Goal: Task Accomplishment & Management: Complete application form

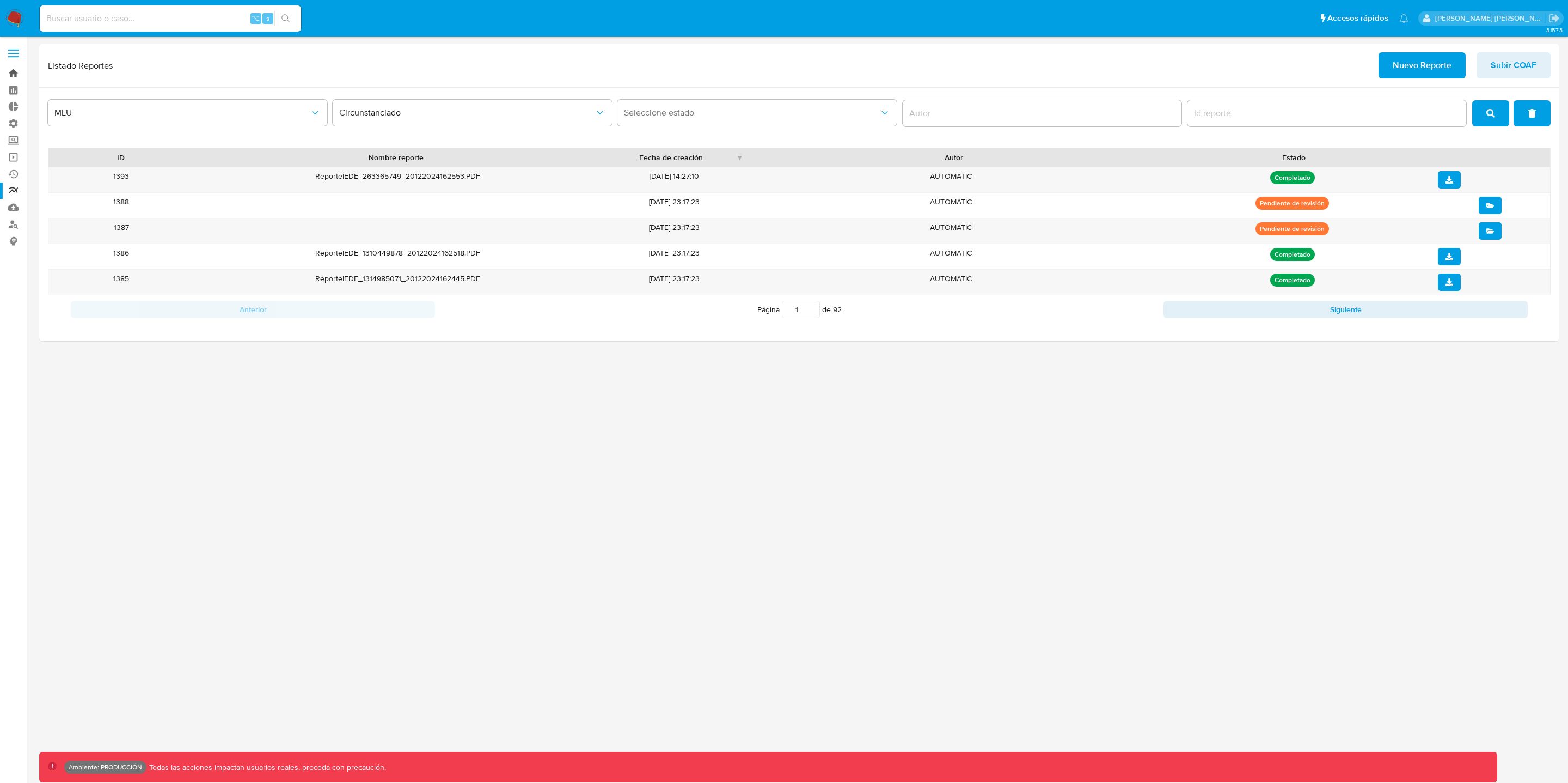
click at [10, 74] on link "Bandeja" at bounding box center [65, 74] width 130 height 17
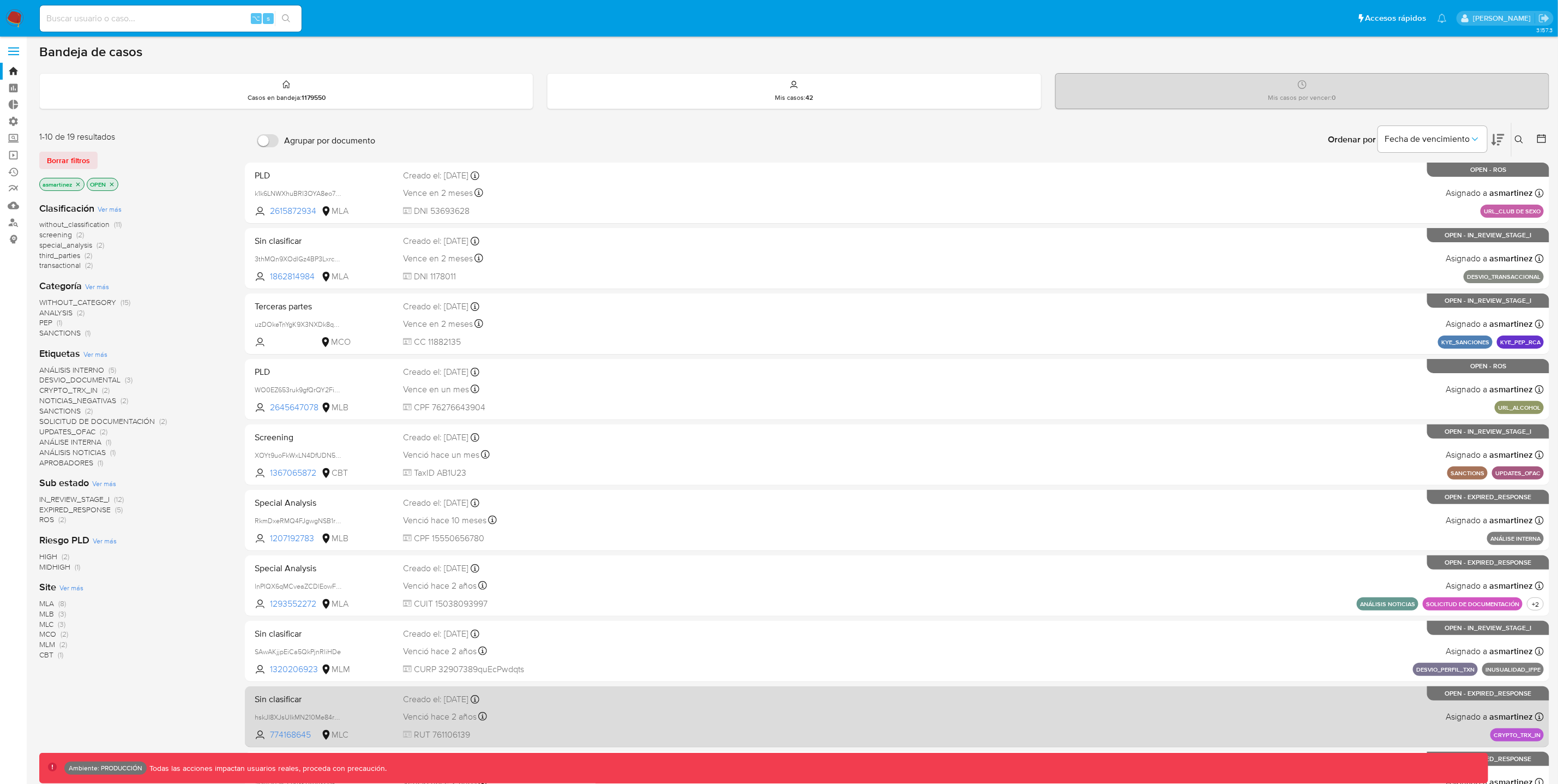
scroll to position [3, 0]
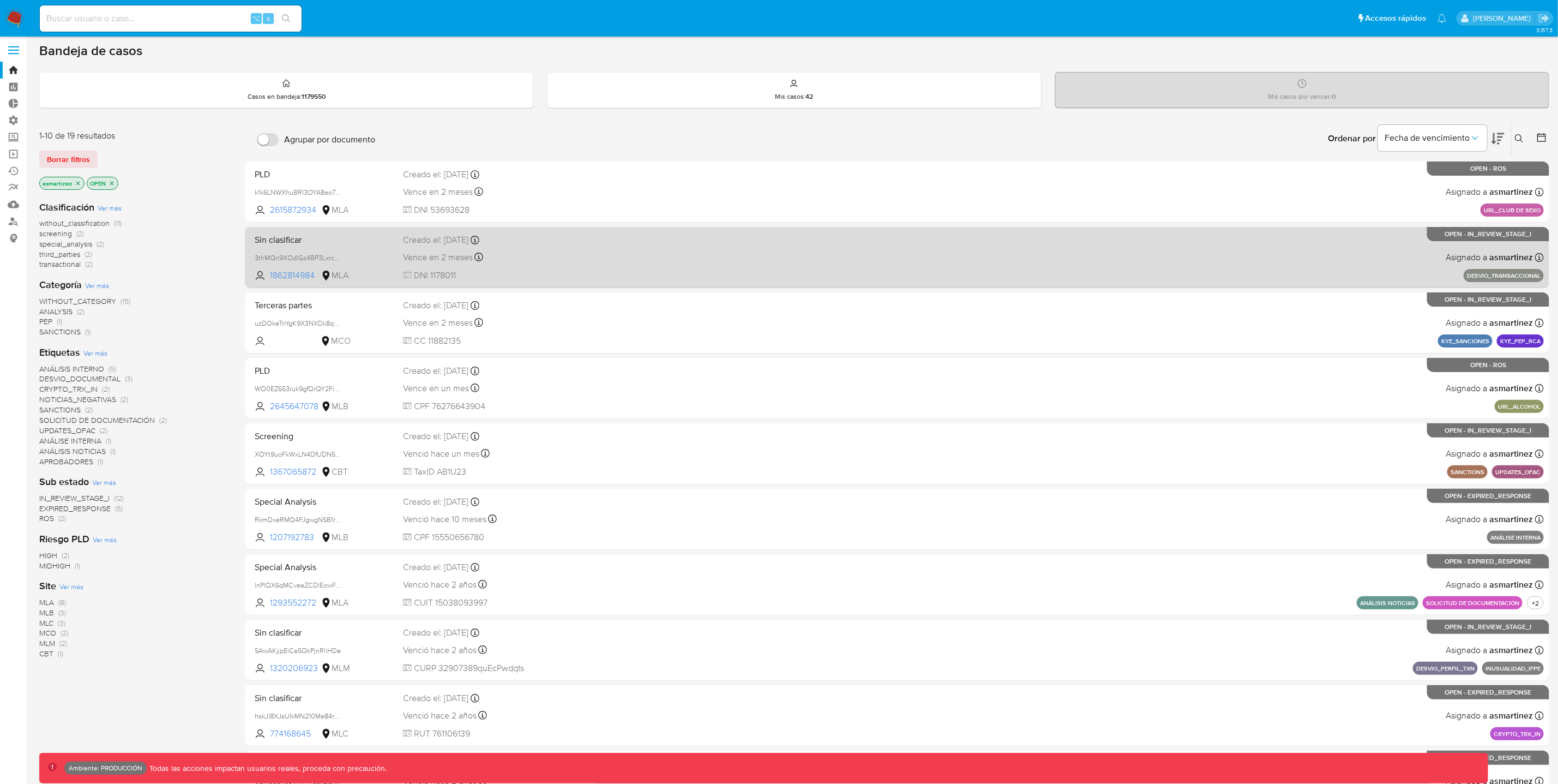
click at [703, 261] on div "Sin clasificar 3thMQn9XOdlGz4BP3LxrcejS 1862814984 MLA Creado el: 06/08/2025 Cr…" at bounding box center [896, 258] width 1294 height 56
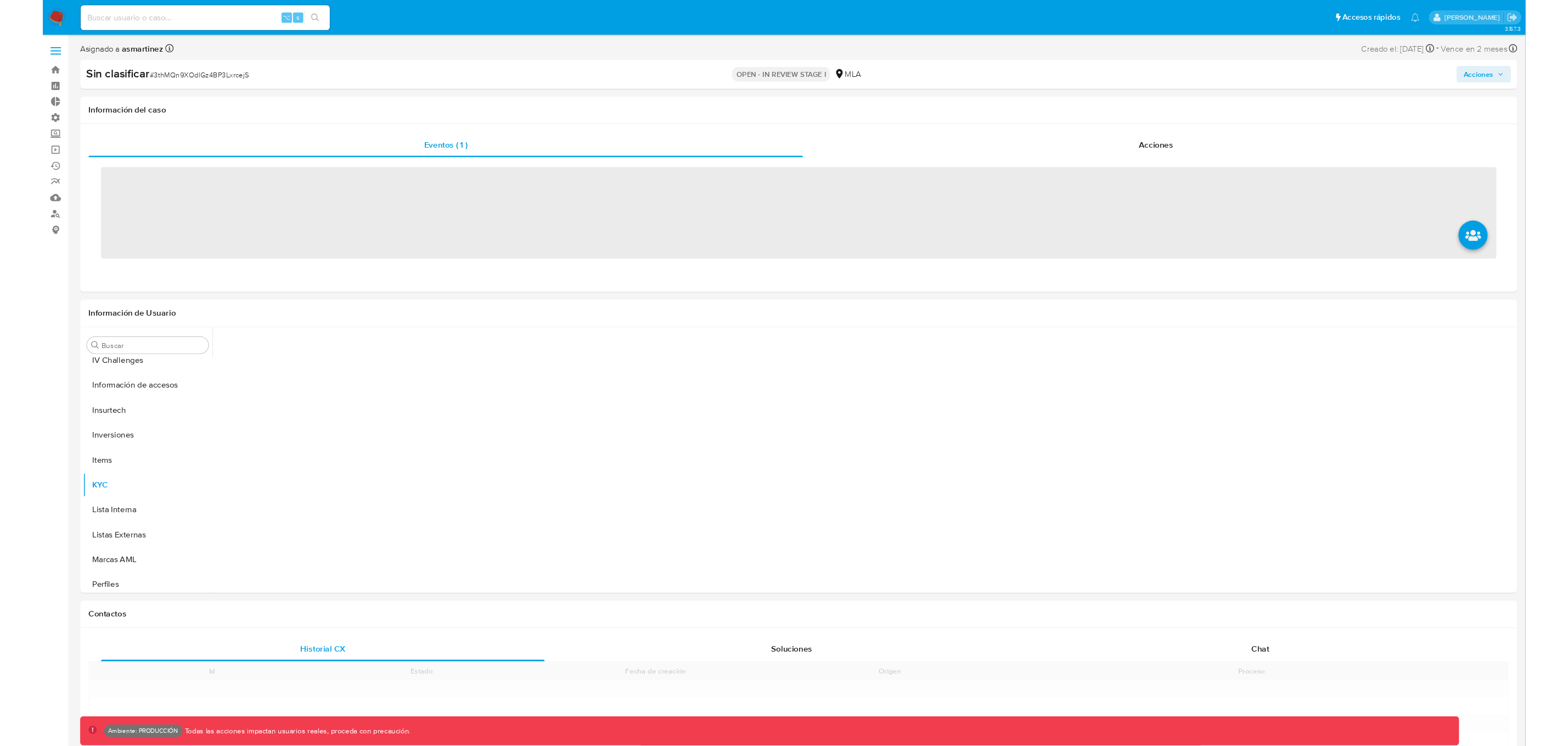
scroll to position [516, 0]
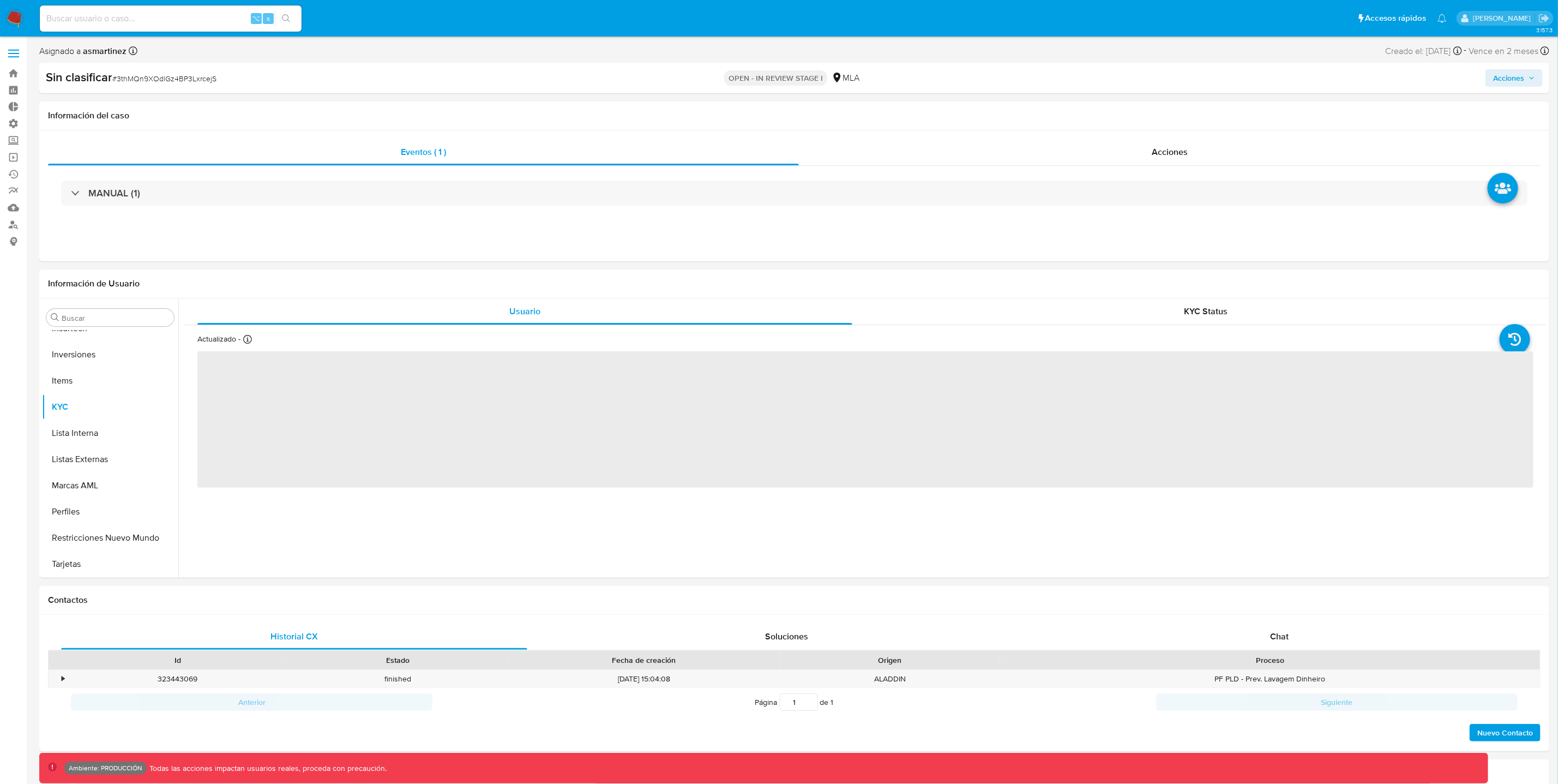
select select "10"
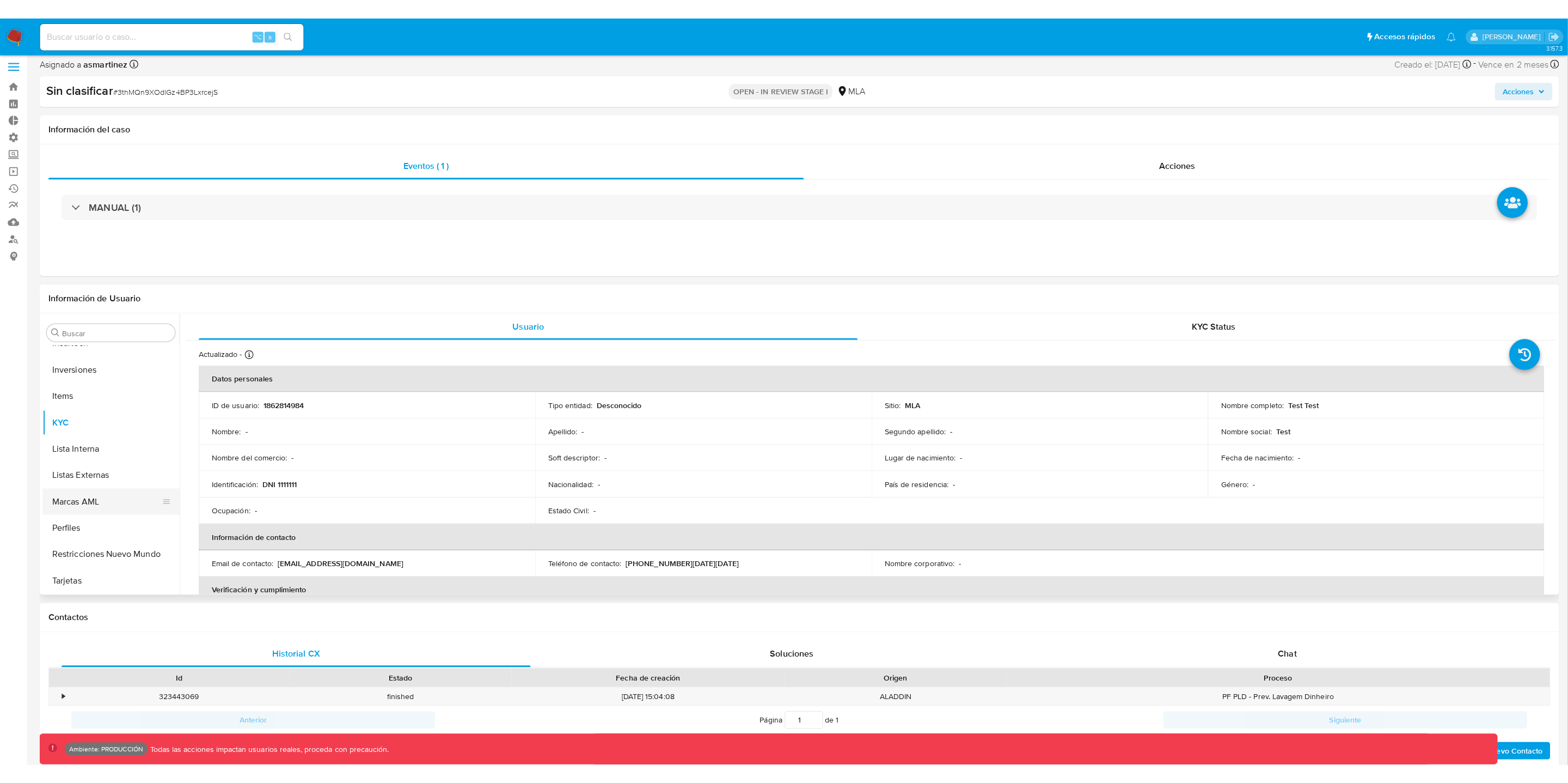
scroll to position [7, 0]
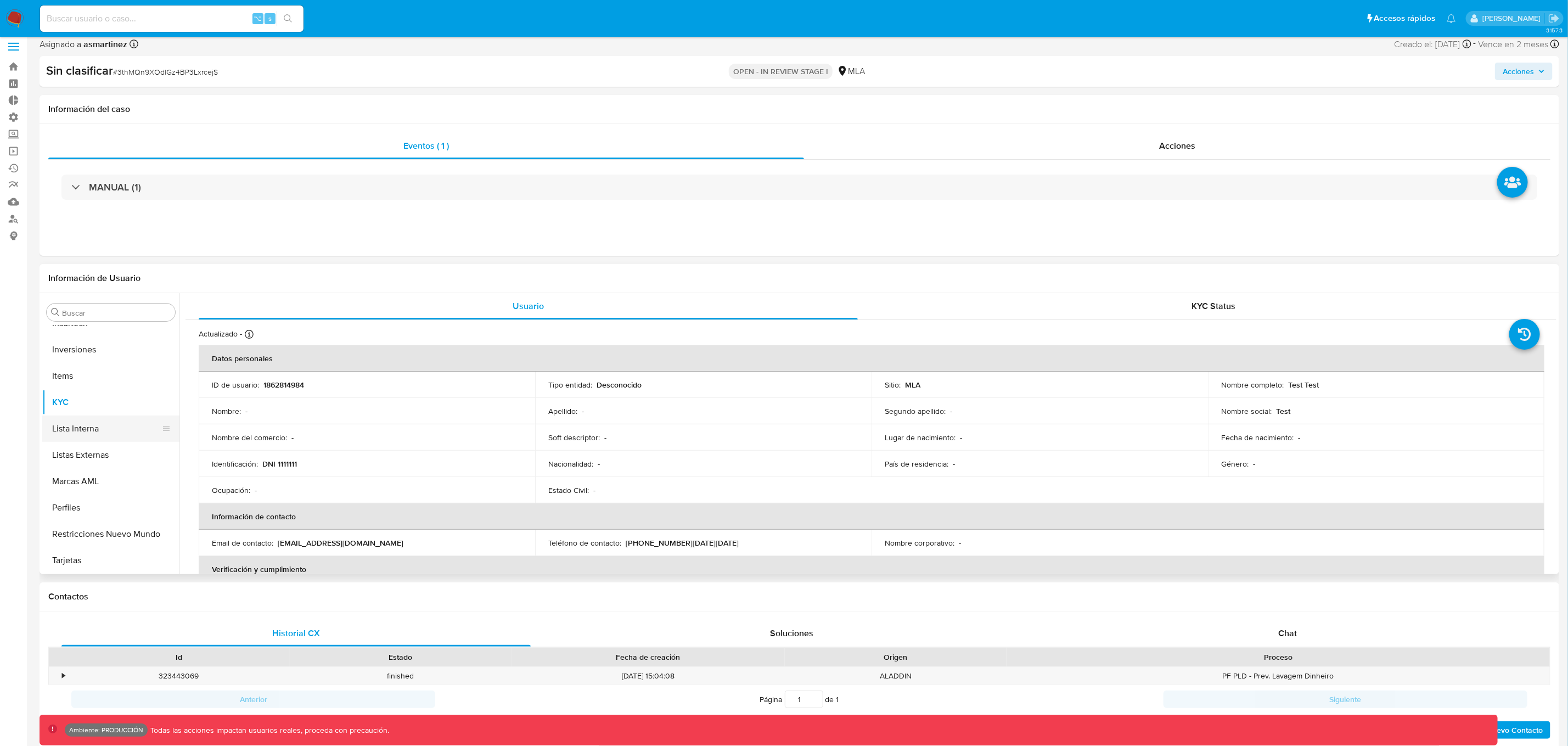
click at [81, 425] on button "Lista Interna" at bounding box center [106, 428] width 128 height 26
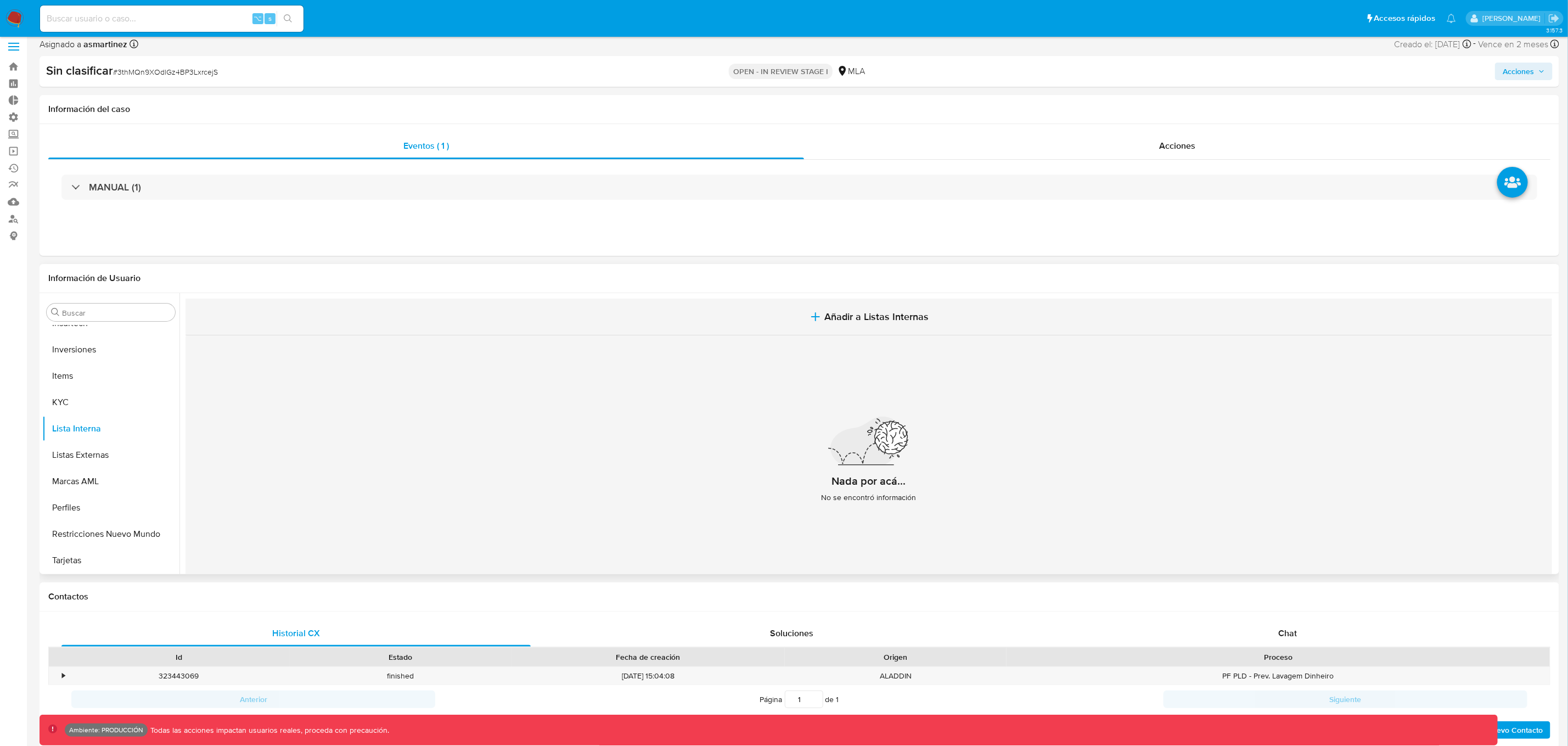
click at [812, 315] on icon "button" at bounding box center [816, 317] width 13 height 13
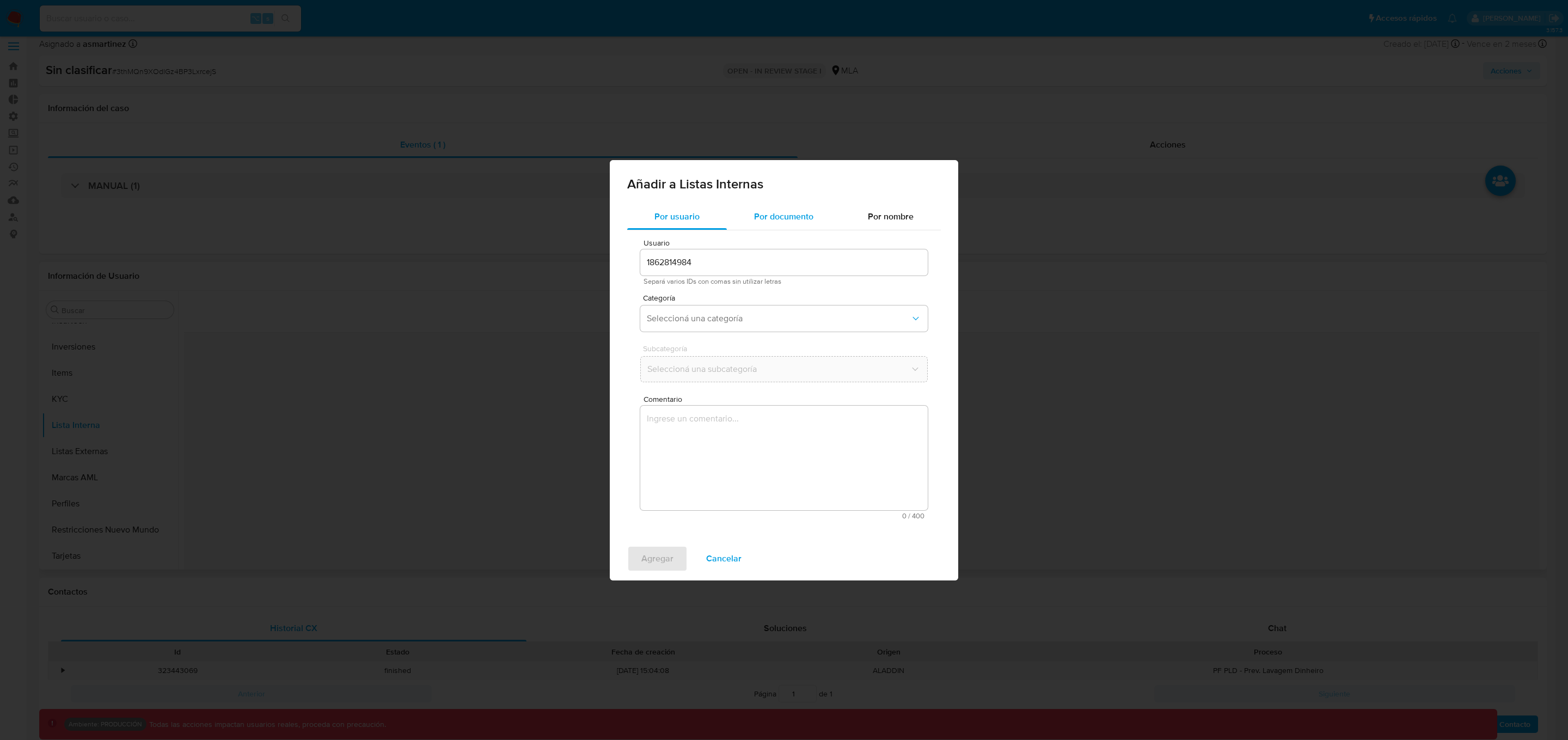
click at [798, 220] on span "Por documento" at bounding box center [784, 216] width 59 height 12
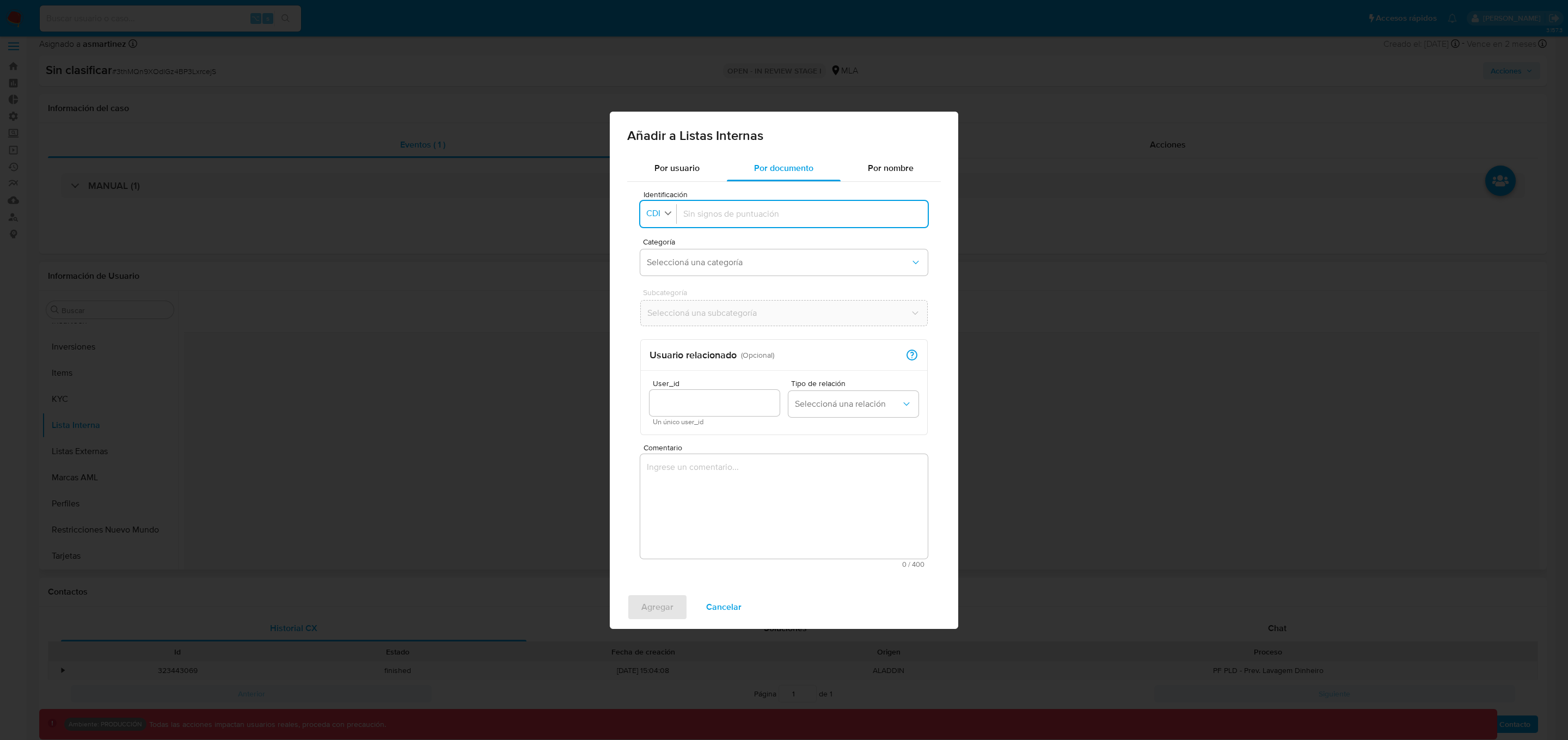
click at [657, 214] on span "CDI" at bounding box center [653, 213] width 16 height 11
click at [655, 265] on span "CUIL" at bounding box center [655, 260] width 18 height 11
click at [708, 220] on div at bounding box center [804, 213] width 233 height 26
click at [720, 208] on input "Identificación" at bounding box center [804, 214] width 233 height 12
click at [698, 260] on span "Seleccioná una categoría" at bounding box center [779, 262] width 264 height 11
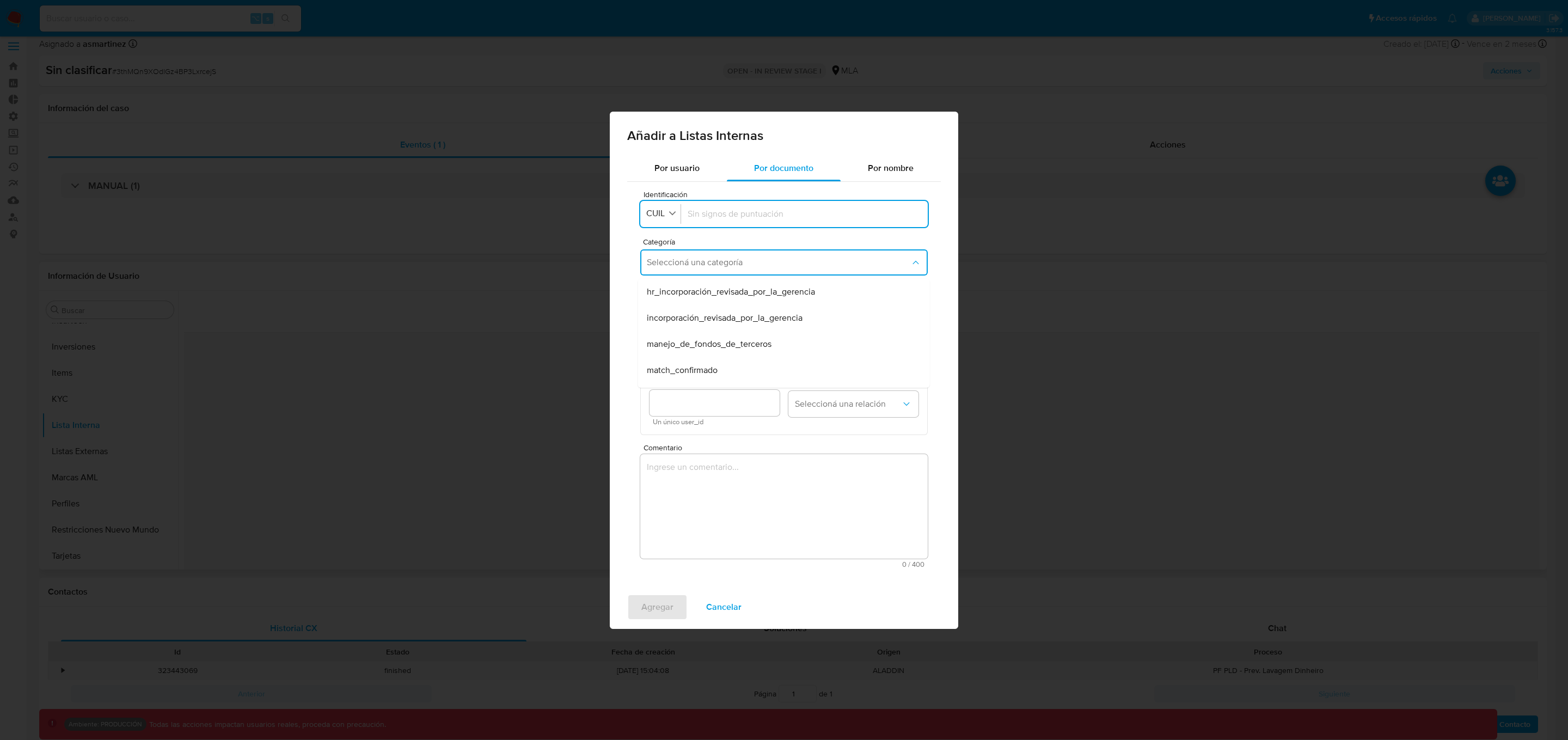
click at [623, 266] on div "Por usuario Por documento Por nombre Identificación Identificación CUIL Categor…" at bounding box center [784, 370] width 349 height 430
click at [722, 267] on span "Seleccioná una categoría" at bounding box center [779, 262] width 264 height 11
click at [708, 308] on div "incorporación_revisada_por_la_gerencia" at bounding box center [781, 317] width 268 height 26
click at [698, 316] on span "Seleccioná una subcategoría" at bounding box center [779, 313] width 264 height 11
click at [692, 340] on div "aprobado" at bounding box center [781, 342] width 268 height 26
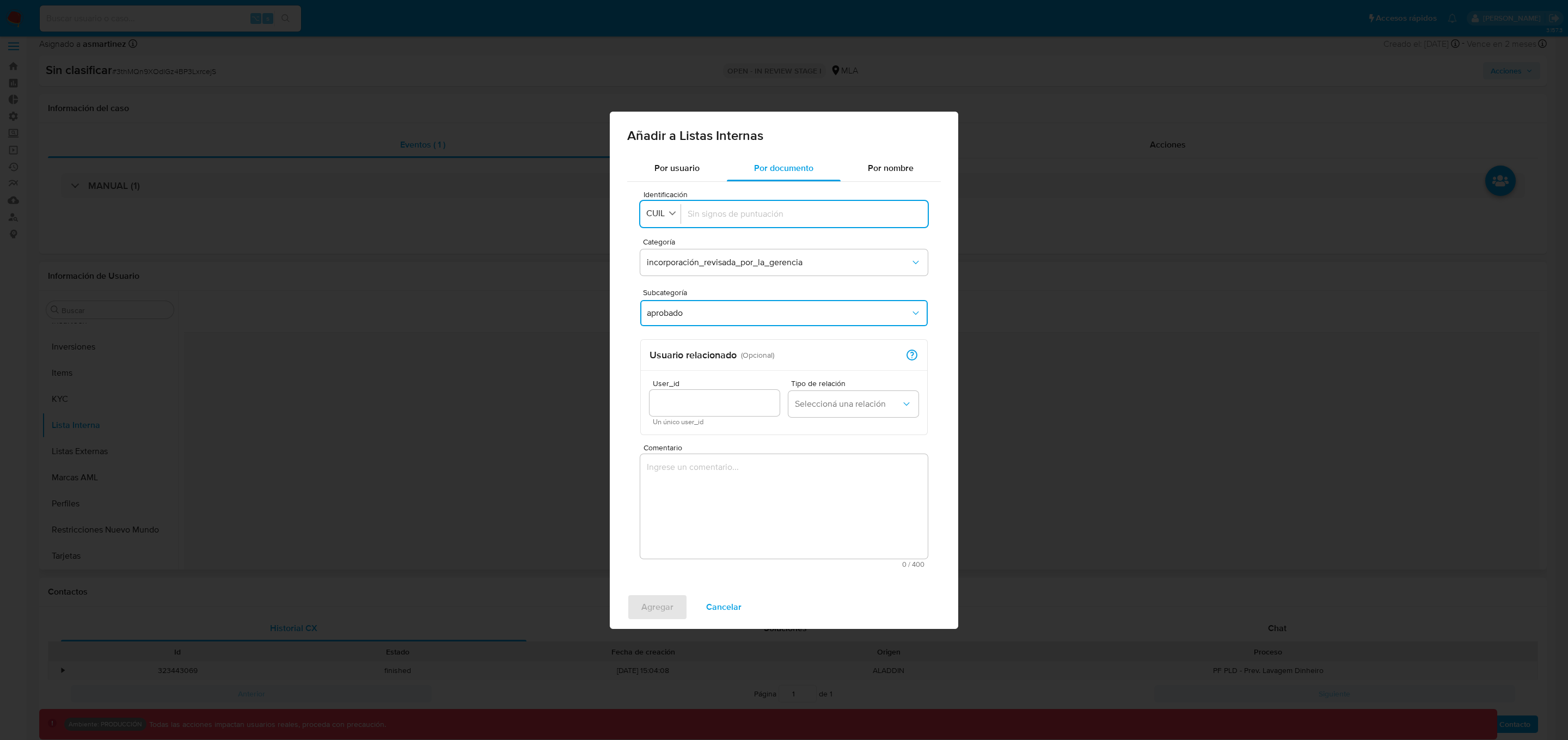
click at [627, 317] on div "Identificación Identificación CUIL Categoría incorporación_revisada_por_la_gere…" at bounding box center [784, 379] width 313 height 395
click at [689, 418] on span "Un único user_id" at bounding box center [714, 422] width 123 height 8
click at [708, 412] on div at bounding box center [715, 403] width 130 height 26
click at [694, 402] on input "User_id" at bounding box center [715, 403] width 130 height 14
click at [729, 472] on textarea "Comentario" at bounding box center [784, 506] width 288 height 104
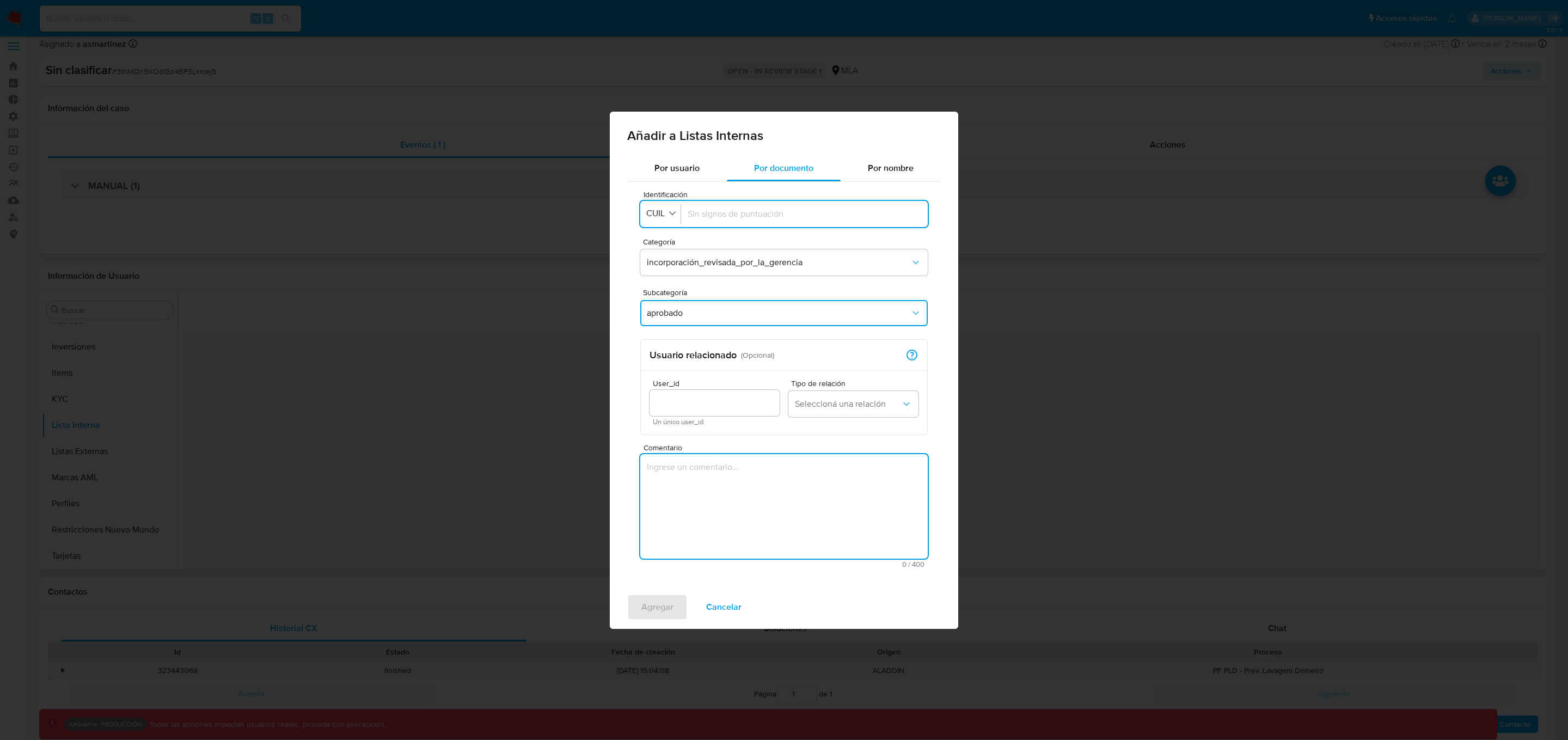
type textarea "c"
